Goal: Information Seeking & Learning: Learn about a topic

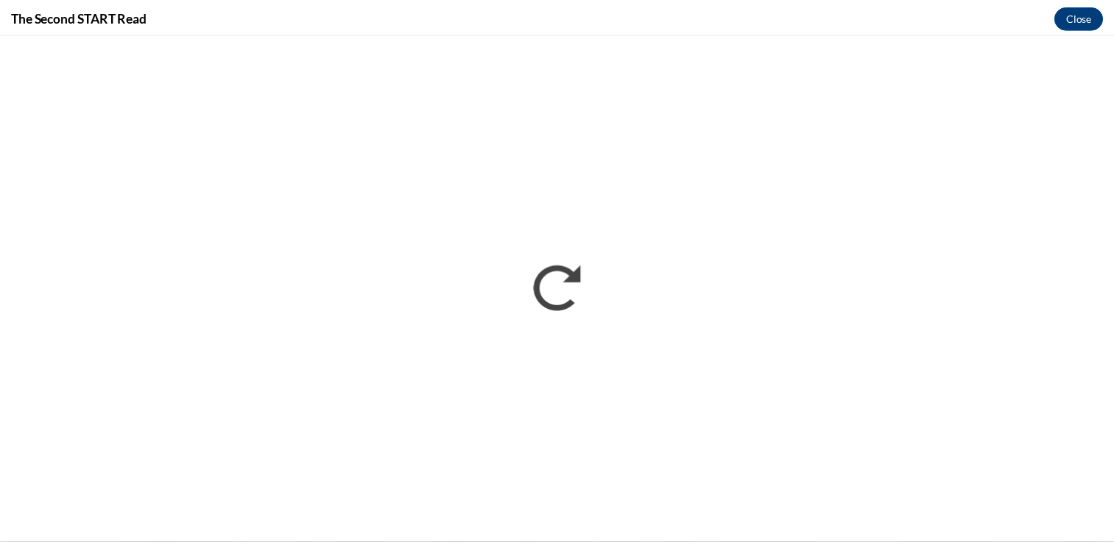
scroll to position [683, 0]
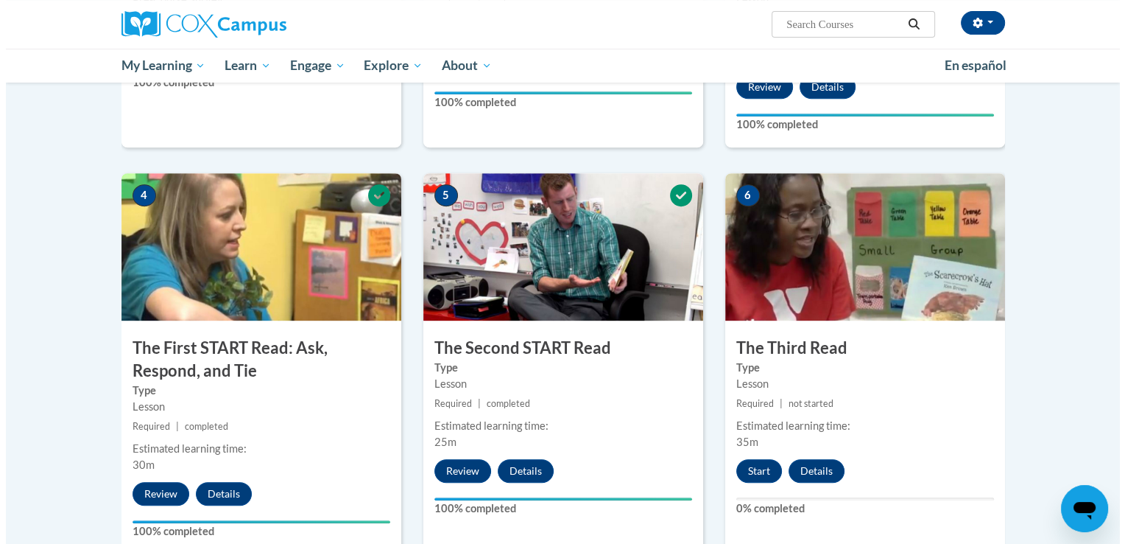
scroll to position [647, 0]
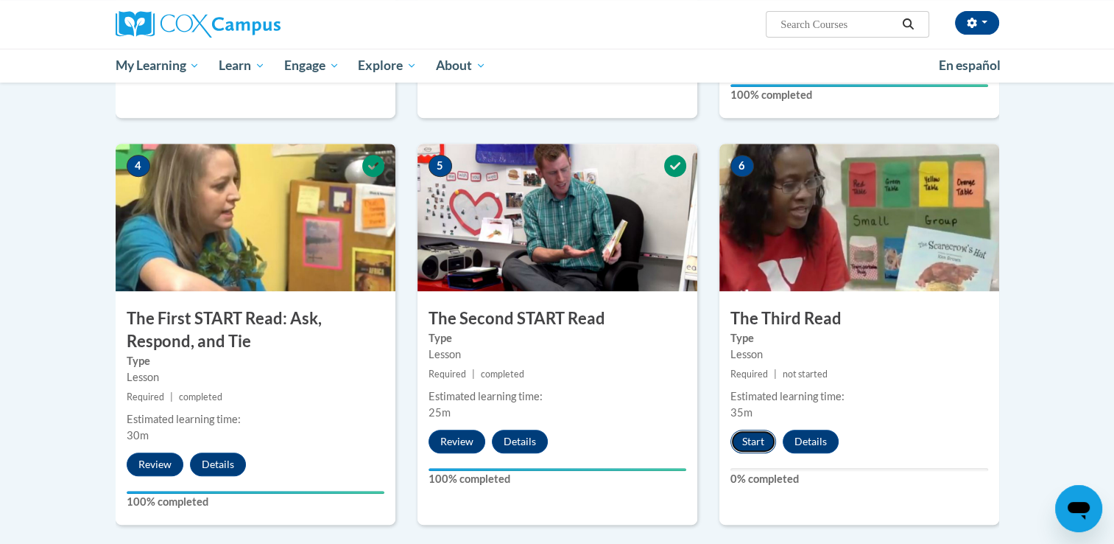
click at [758, 439] on button "Start" at bounding box center [754, 441] width 46 height 24
